Goal: Find specific page/section: Find specific page/section

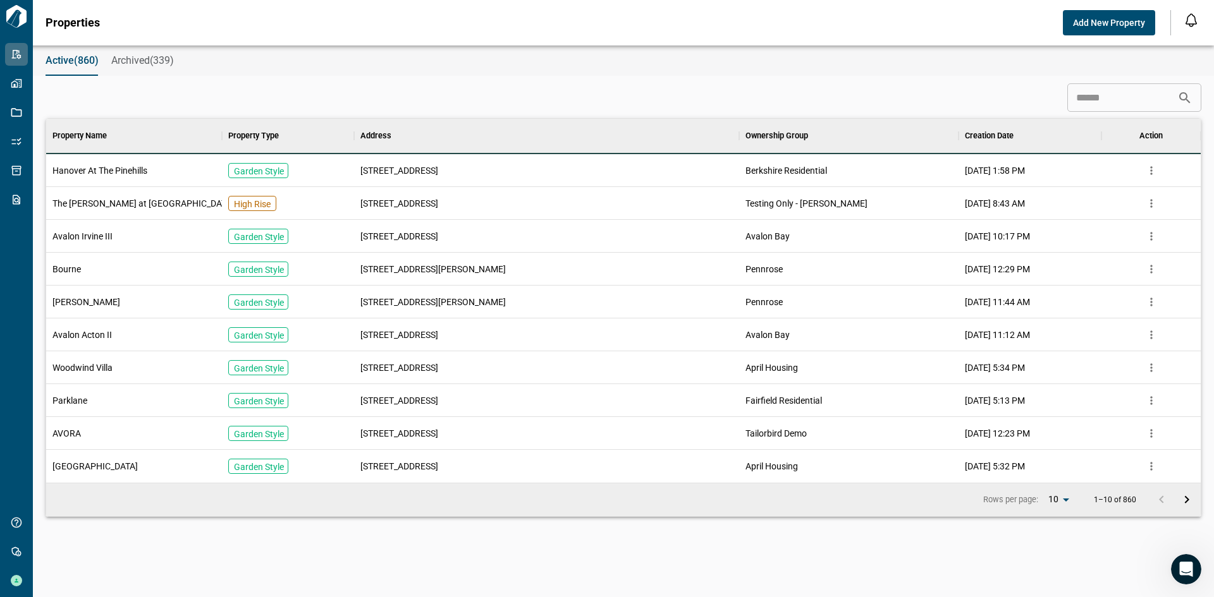
scroll to position [355, 1149]
click at [116, 170] on span "Hanover At The Pinehills" at bounding box center [99, 170] width 95 height 13
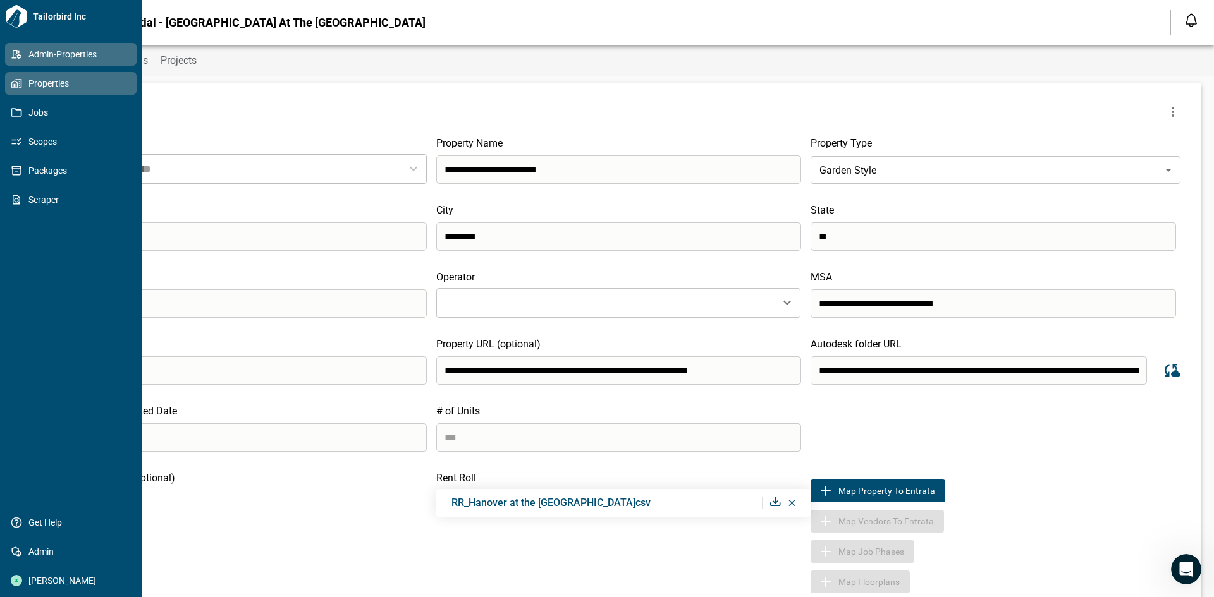
click at [35, 83] on span "Properties" at bounding box center [73, 83] width 102 height 13
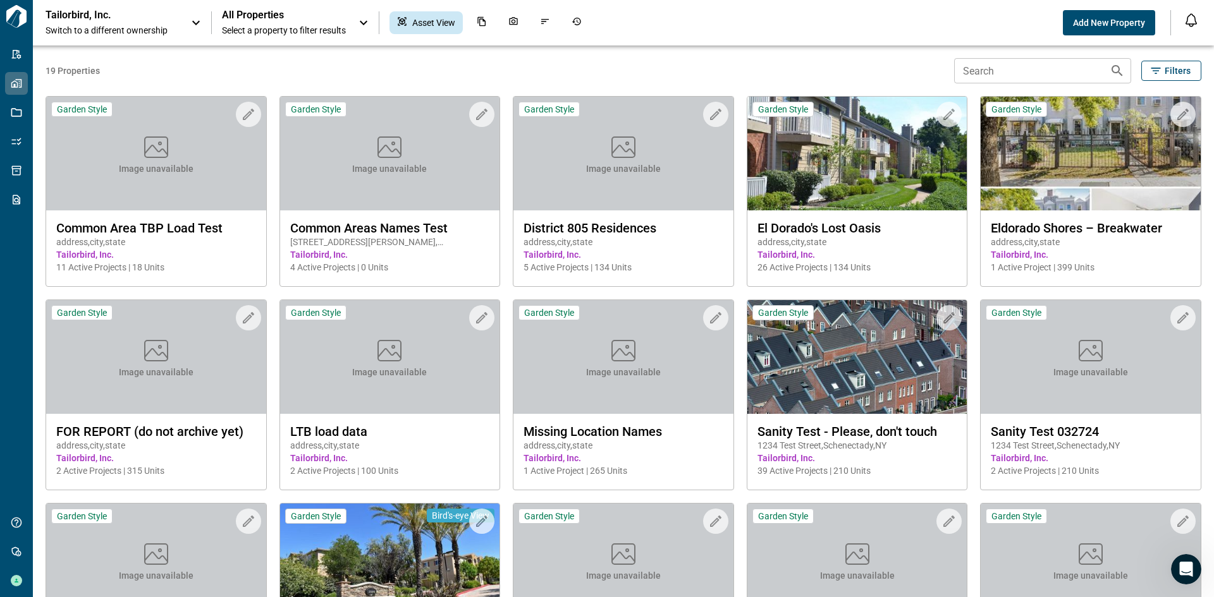
click at [156, 31] on span "Switch to a different ownership" at bounding box center [112, 30] width 133 height 13
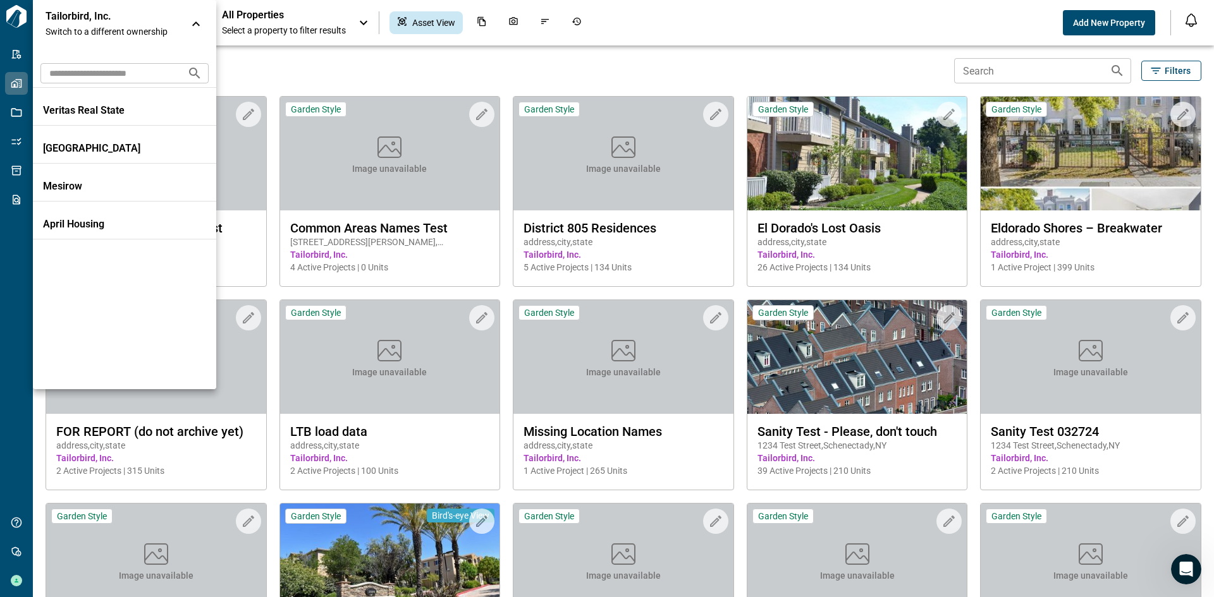
scroll to position [1391, 0]
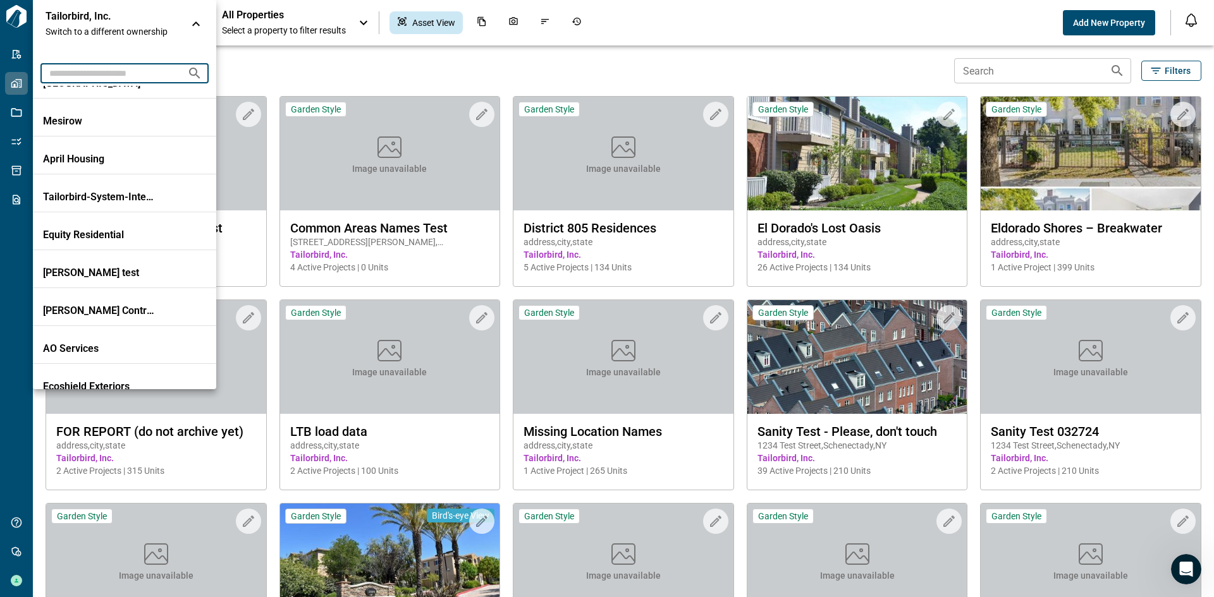
click at [104, 77] on input "text" at bounding box center [108, 72] width 137 height 23
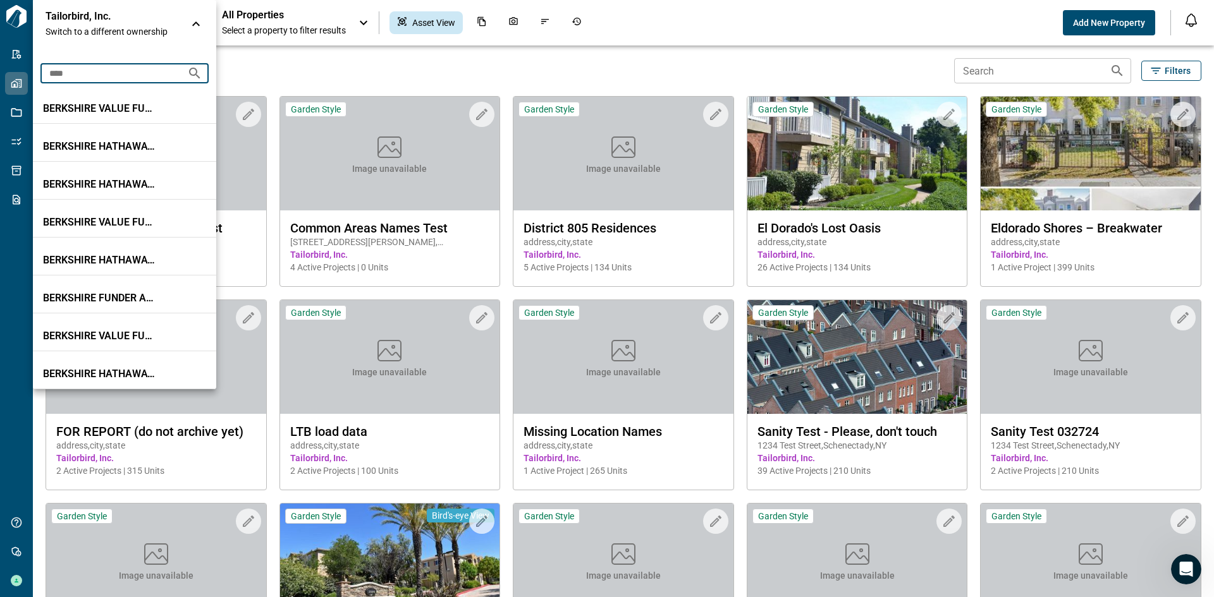
scroll to position [228, 0]
type input "****"
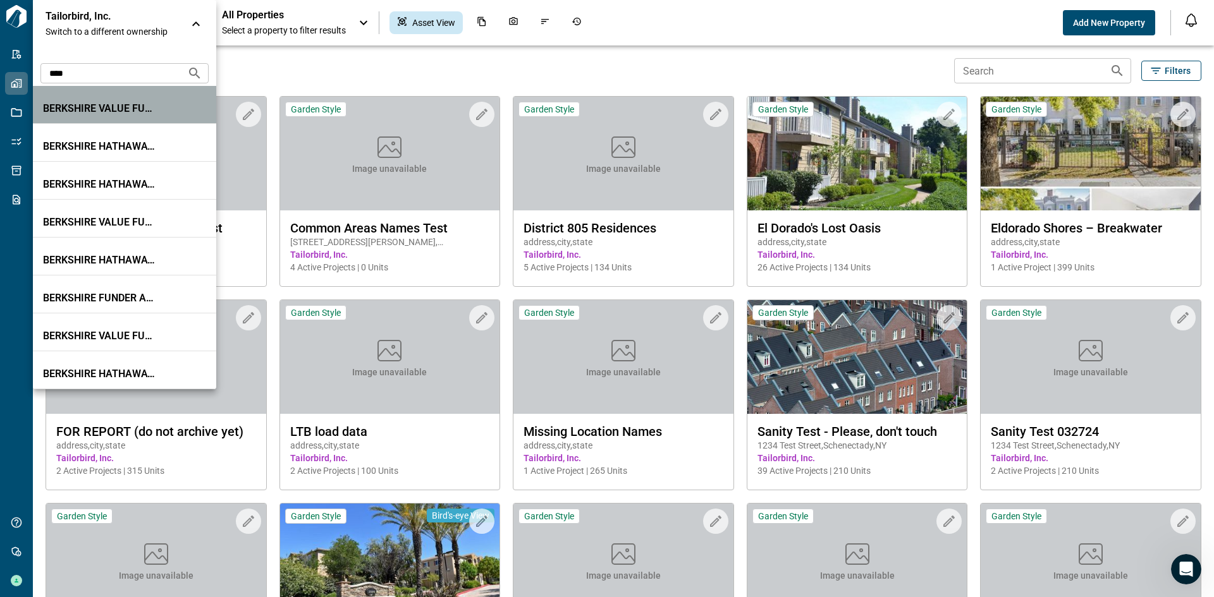
click at [144, 112] on p "BERKSHIRE VALUE FUND V-OP LP" at bounding box center [100, 108] width 114 height 13
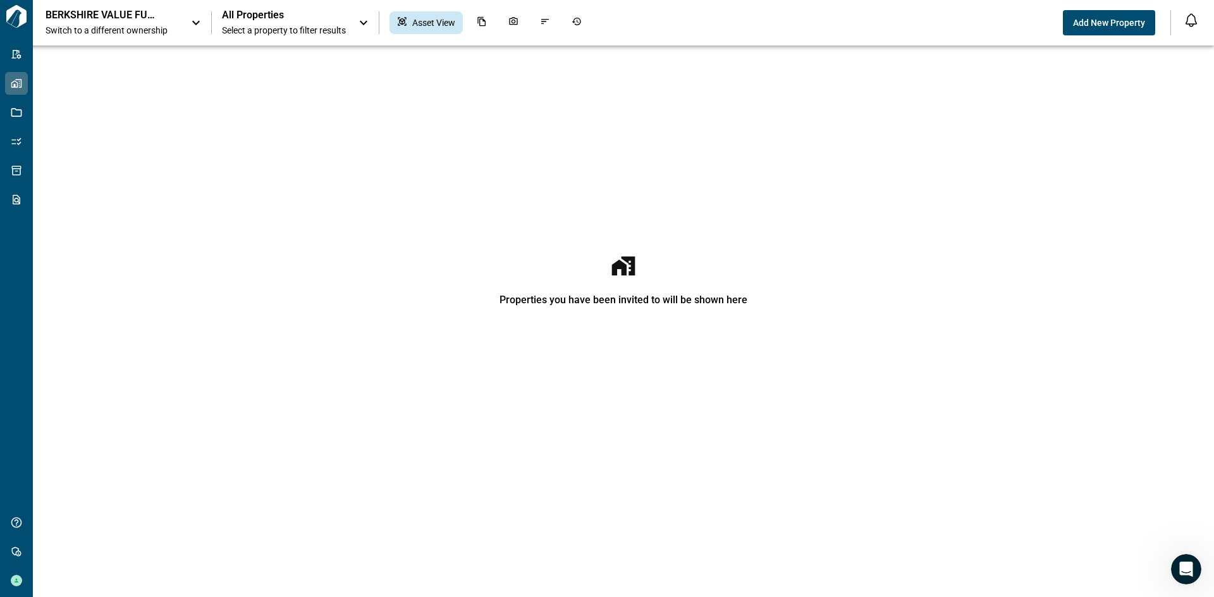
click at [134, 27] on span "Switch to a different ownership" at bounding box center [112, 30] width 133 height 13
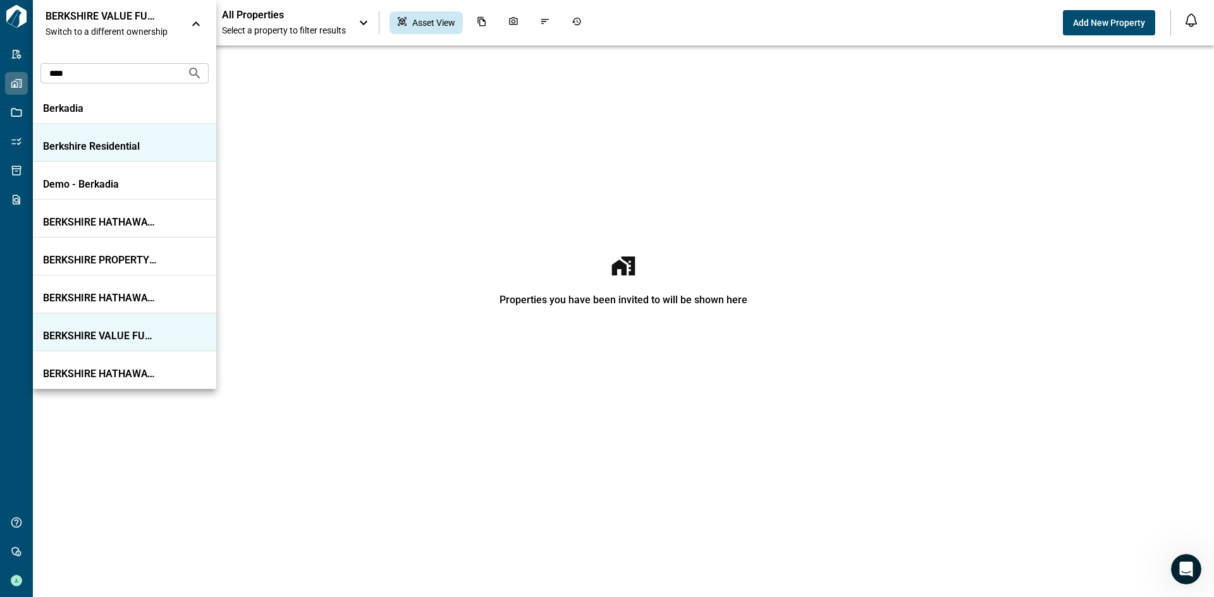
click at [156, 152] on p "Berkshire Residential" at bounding box center [100, 146] width 114 height 13
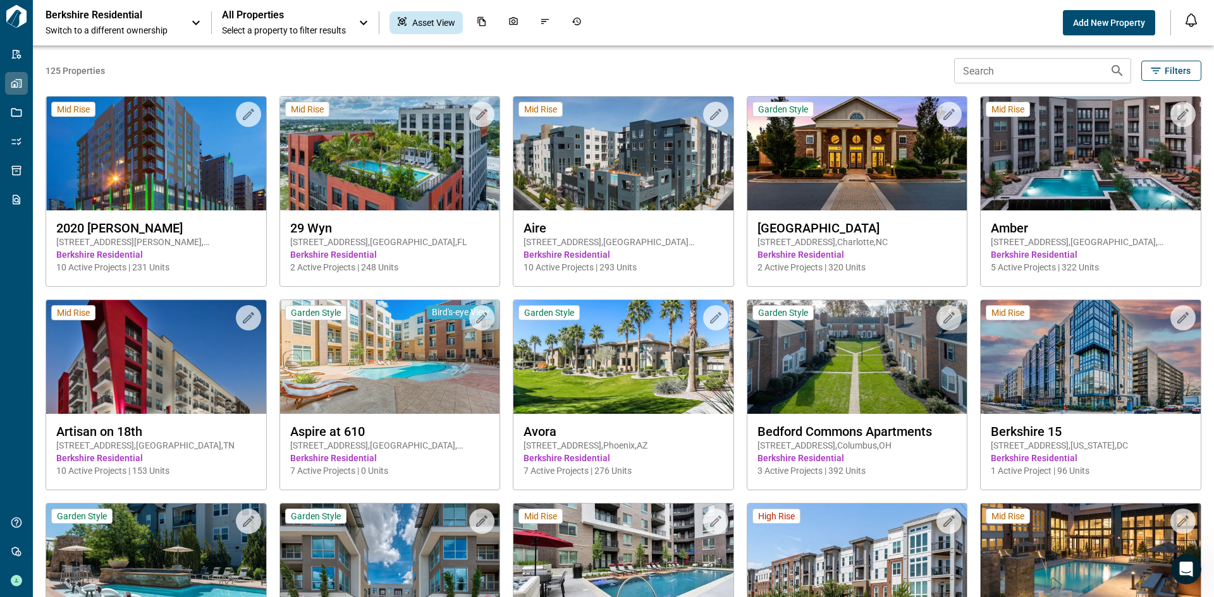
click at [329, 27] on span "Select a property to filter results" at bounding box center [284, 30] width 124 height 13
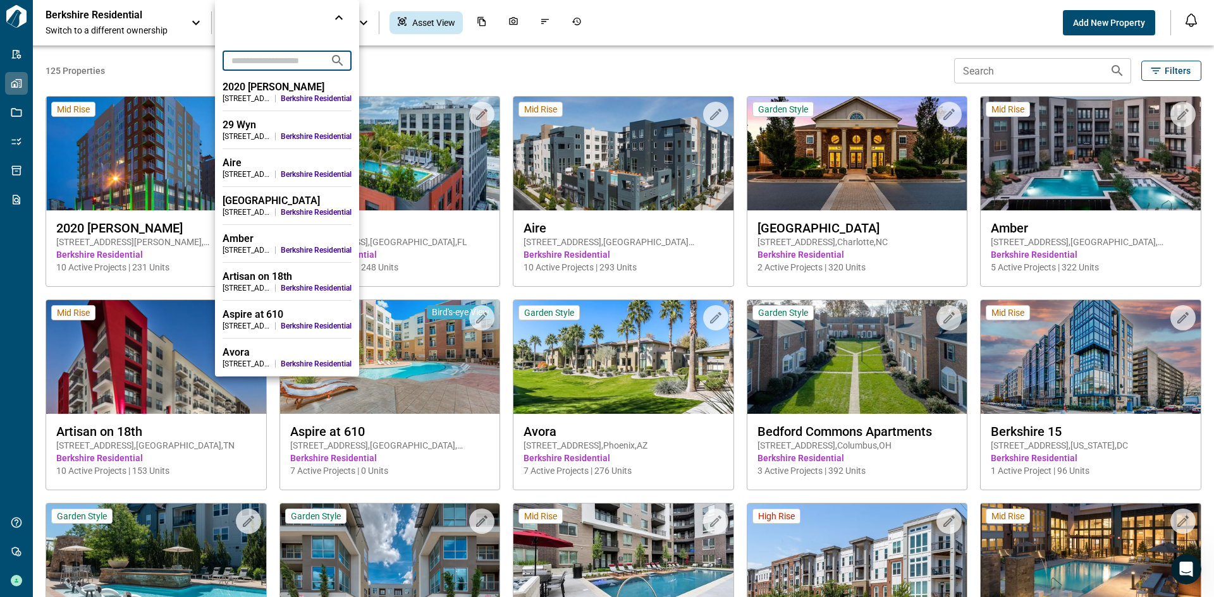
click at [305, 55] on input "text" at bounding box center [270, 60] width 97 height 23
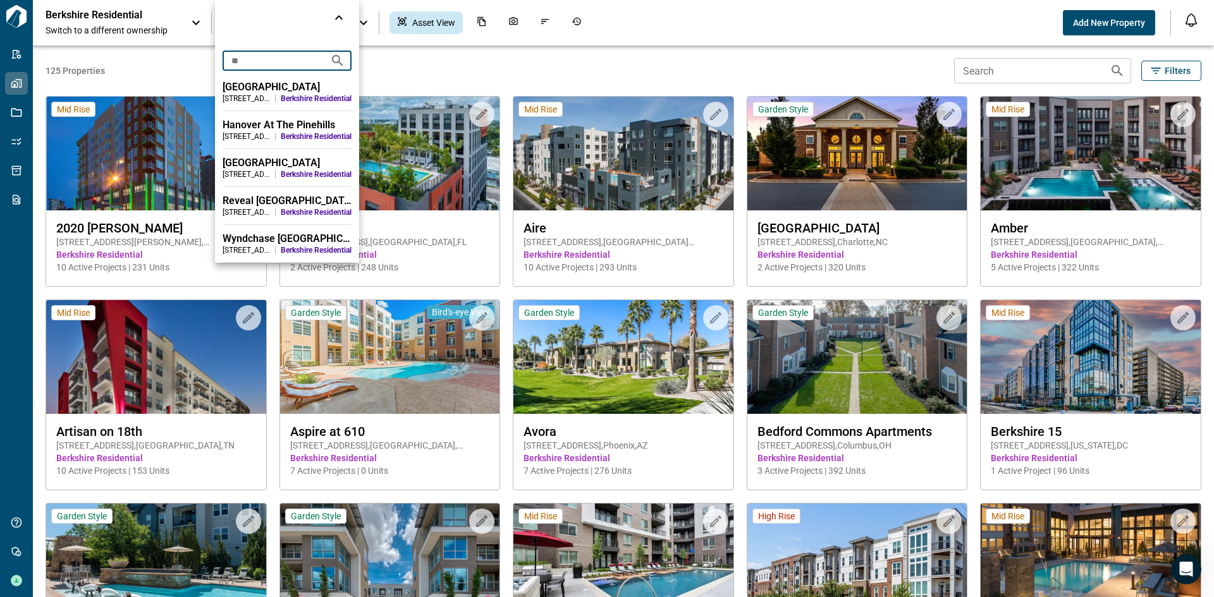
type input "**"
click at [261, 130] on div "Hanover At The Pinehills" at bounding box center [286, 125] width 129 height 13
